Goal: Task Accomplishment & Management: Complete application form

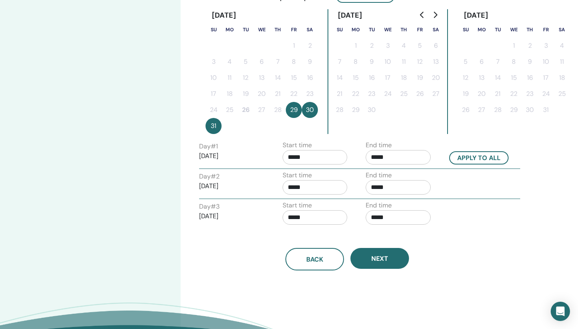
scroll to position [221, 0]
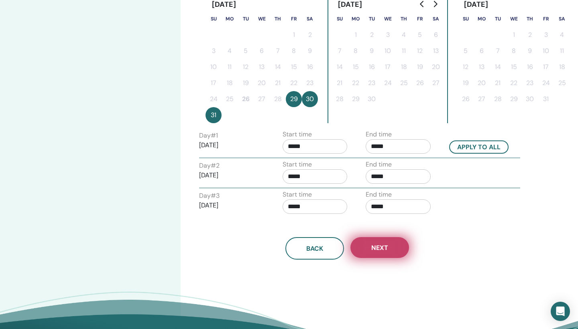
click at [389, 255] on button "Next" at bounding box center [379, 247] width 59 height 21
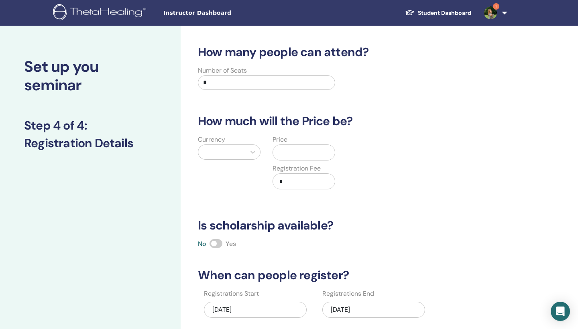
scroll to position [0, 0]
click at [255, 83] on input "*" at bounding box center [266, 82] width 137 height 14
type input "*"
click at [243, 152] on div at bounding box center [221, 152] width 47 height 14
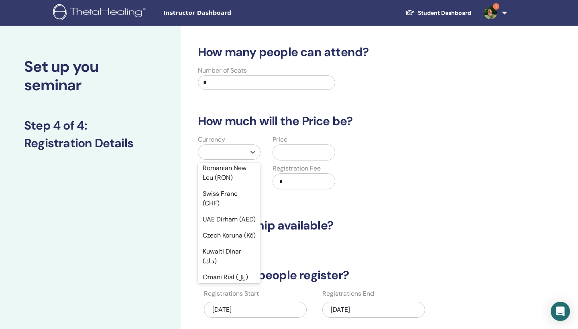
scroll to position [316, 0]
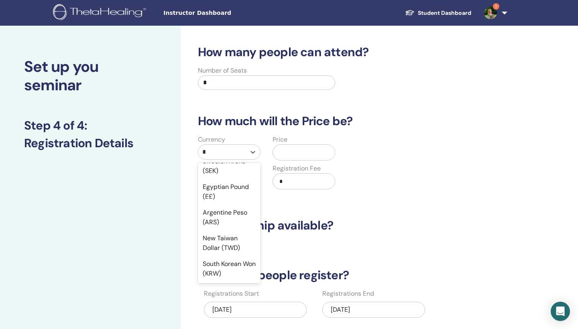
type input "**"
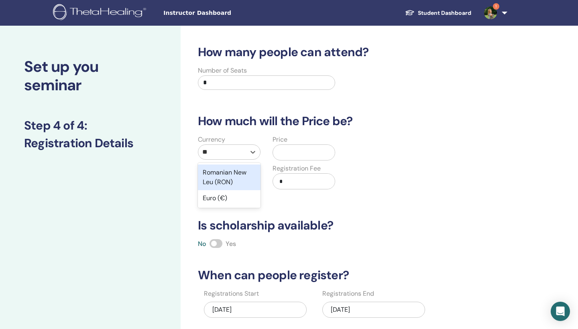
scroll to position [0, 0]
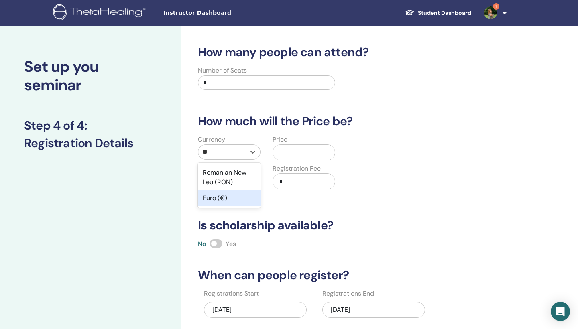
click at [233, 198] on div "Euro (€)" at bounding box center [229, 198] width 63 height 16
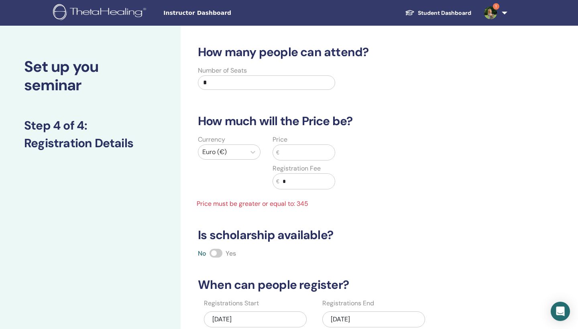
click at [291, 156] on input "text" at bounding box center [306, 152] width 55 height 15
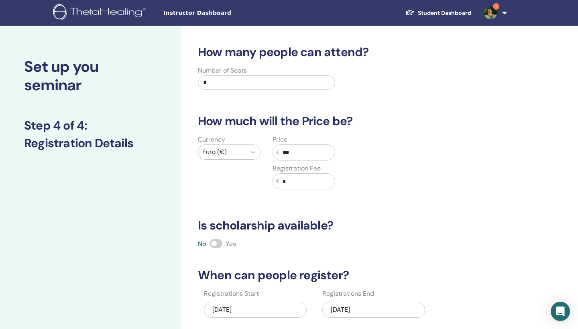
type input "***"
click at [314, 183] on input "*" at bounding box center [306, 181] width 55 height 15
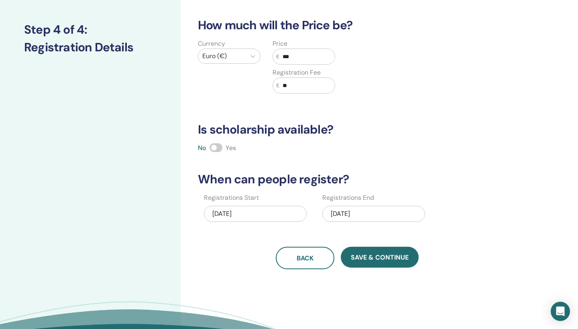
scroll to position [104, 0]
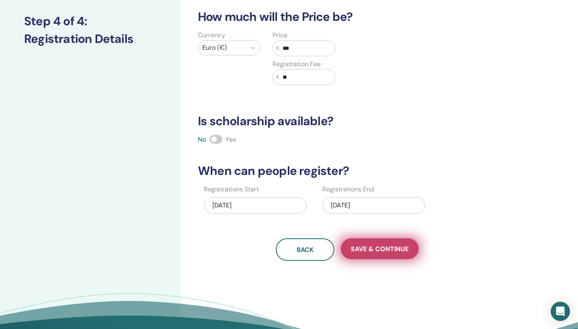
type input "**"
click at [383, 252] on span "Save & Continue" at bounding box center [380, 249] width 58 height 8
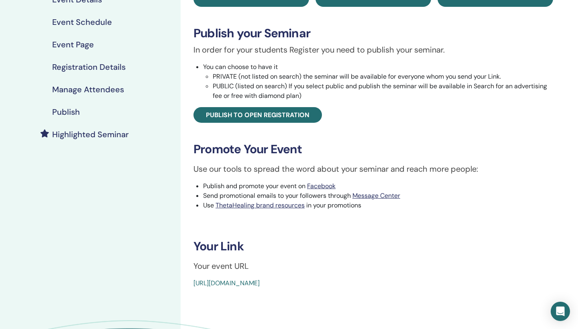
scroll to position [97, 0]
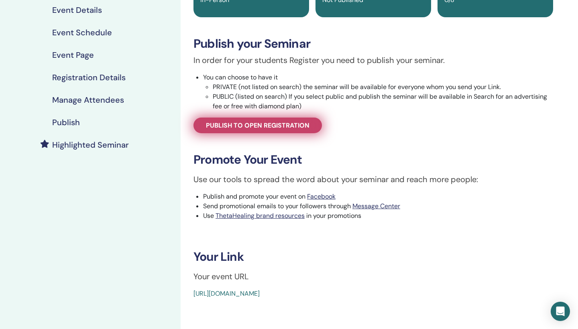
click at [279, 128] on span "Publish to open registration" at bounding box center [257, 125] width 103 height 8
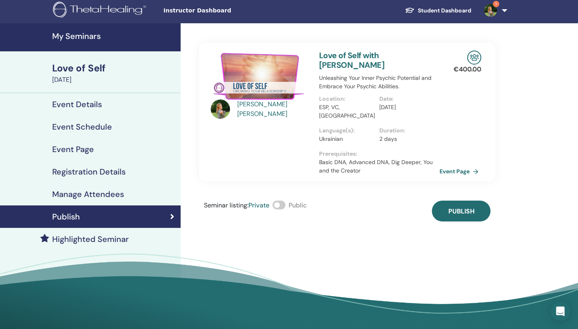
scroll to position [1, 0]
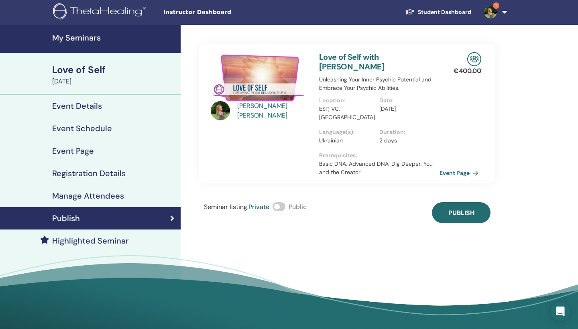
click at [283, 202] on span at bounding box center [278, 206] width 13 height 9
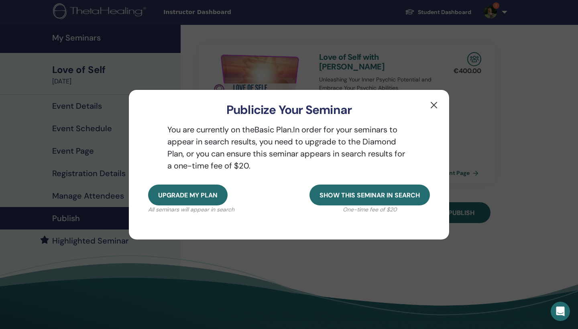
click at [432, 104] on button "button" at bounding box center [433, 105] width 13 height 13
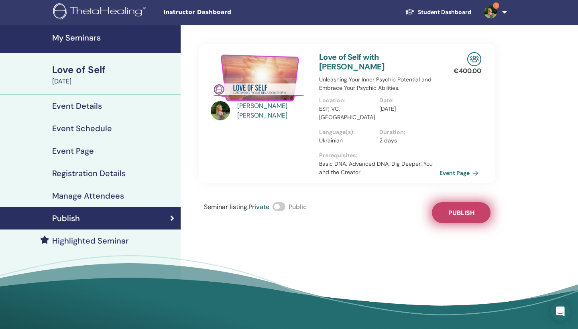
click at [471, 209] on span "Publish" at bounding box center [461, 213] width 26 height 8
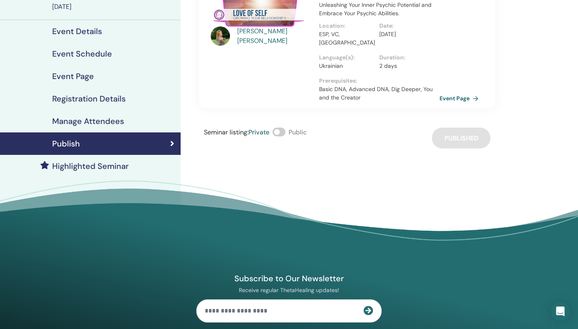
scroll to position [77, 0]
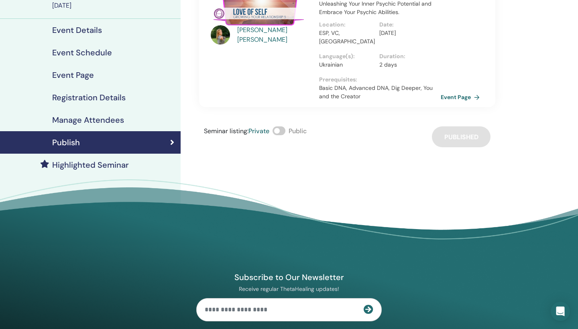
click at [468, 91] on link "Event Page" at bounding box center [461, 97] width 42 height 12
